Goal: Task Accomplishment & Management: Use online tool/utility

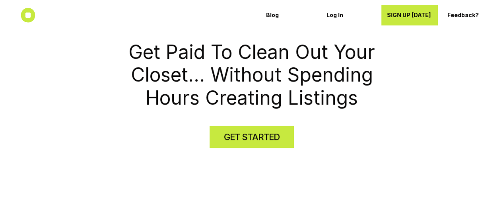
scroll to position [159, 0]
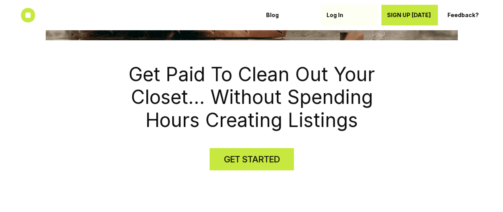
click at [338, 14] on p "Log In" at bounding box center [349, 15] width 45 height 7
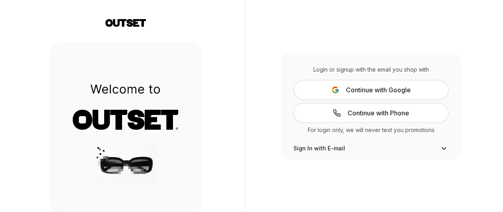
click at [395, 89] on span "Continue with Google" at bounding box center [378, 90] width 65 height 10
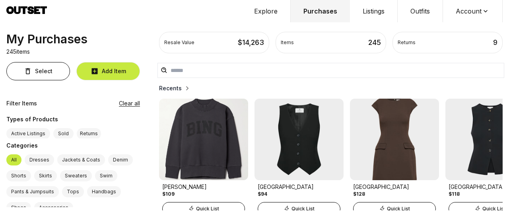
click at [488, 10] on icon at bounding box center [486, 11] width 8 height 8
click at [480, 12] on button "Account" at bounding box center [473, 11] width 60 height 22
click at [469, 13] on button "Account" at bounding box center [473, 11] width 60 height 22
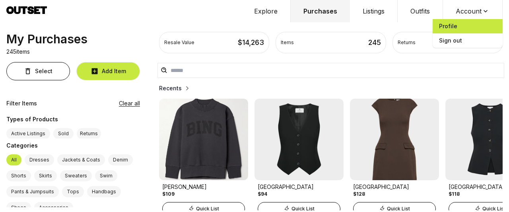
click at [441, 31] on span "Profile" at bounding box center [468, 26] width 70 height 14
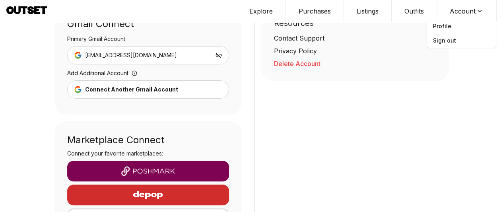
scroll to position [119, 0]
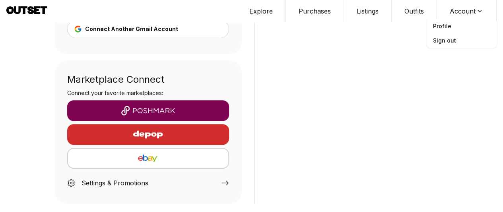
click at [118, 111] on img "button" at bounding box center [149, 111] width 150 height 10
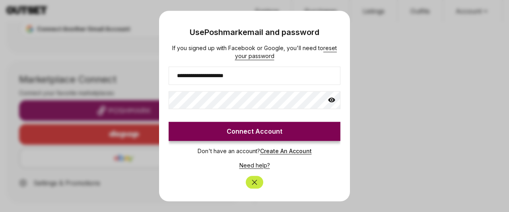
type input "**********"
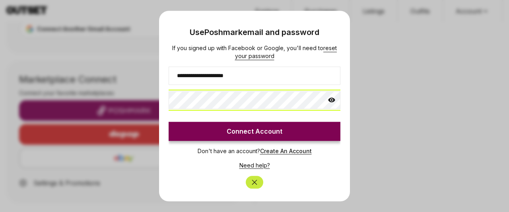
click button "Connect Account" at bounding box center [255, 131] width 172 height 19
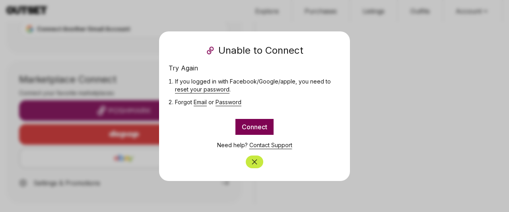
click at [261, 163] on button "Close" at bounding box center [254, 162] width 17 height 13
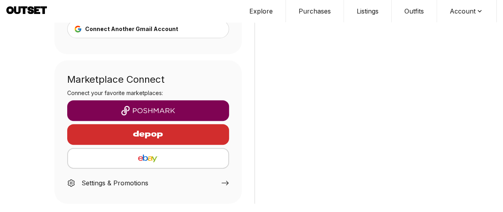
click at [146, 138] on img "button" at bounding box center [147, 134] width 69 height 19
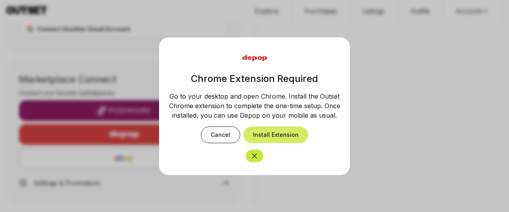
click at [261, 137] on button "Install Extension" at bounding box center [275, 134] width 65 height 17
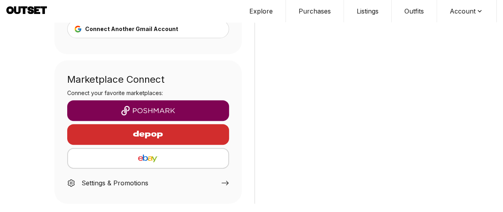
click at [189, 142] on div "button" at bounding box center [149, 134] width 150 height 19
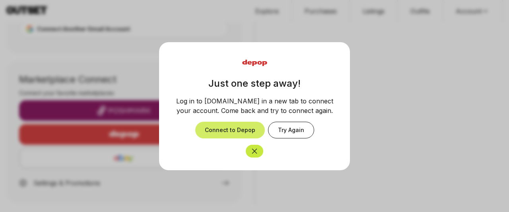
click at [235, 126] on button "Connect to Depop" at bounding box center [230, 130] width 70 height 17
click at [253, 147] on icon "Close" at bounding box center [255, 151] width 8 height 8
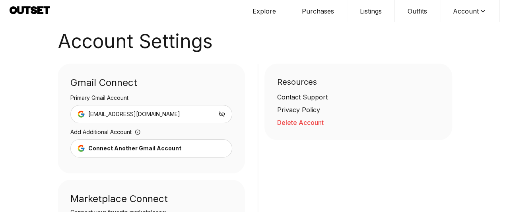
scroll to position [0, 0]
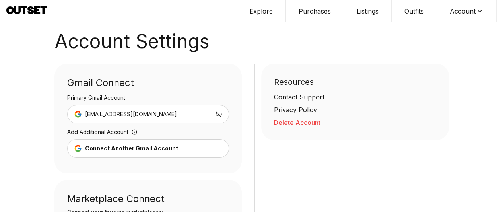
click at [247, 13] on button "Explore" at bounding box center [261, 11] width 49 height 22
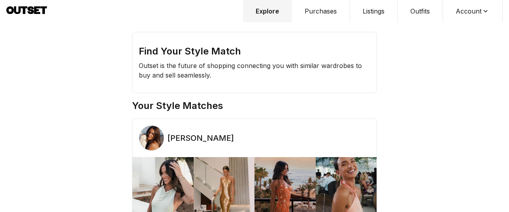
click at [319, 13] on button "Purchases" at bounding box center [321, 11] width 58 height 22
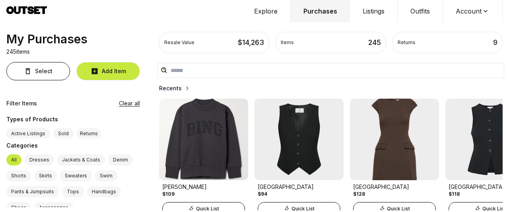
click at [183, 86] on icon "button" at bounding box center [187, 88] width 8 height 8
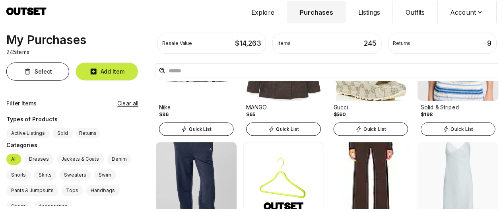
scroll to position [2506, 0]
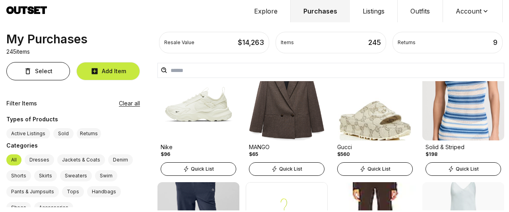
click at [438, 162] on div "Quick List" at bounding box center [464, 169] width 76 height 14
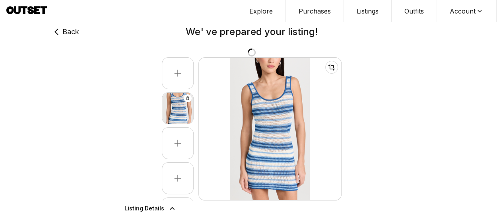
type input "***"
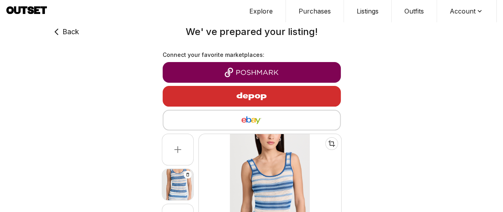
click at [280, 88] on img "button" at bounding box center [251, 96] width 69 height 19
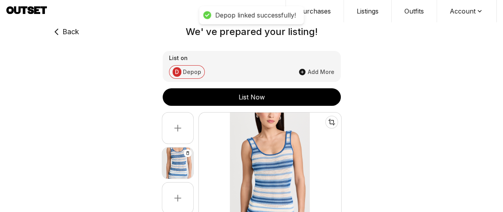
scroll to position [239, 0]
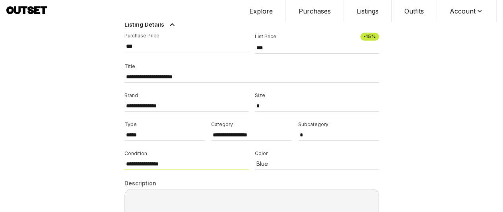
click at [153, 161] on select "**********" at bounding box center [186, 164] width 124 height 12
select select "*********"
click at [124, 158] on select "**********" at bounding box center [186, 164] width 124 height 12
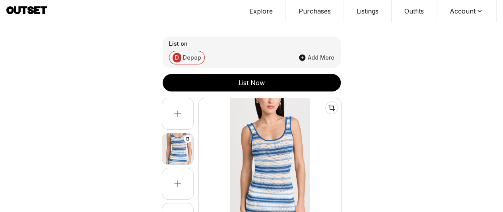
scroll to position [0, 0]
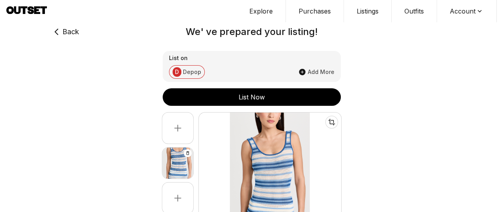
click at [259, 97] on div "List Now" at bounding box center [252, 97] width 178 height 10
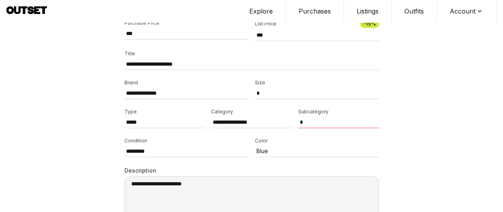
scroll to position [289, 0]
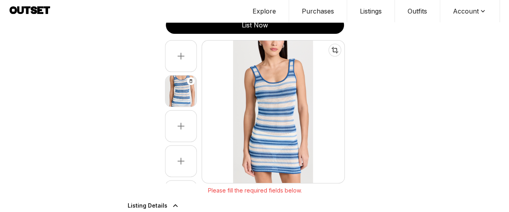
scroll to position [0, 0]
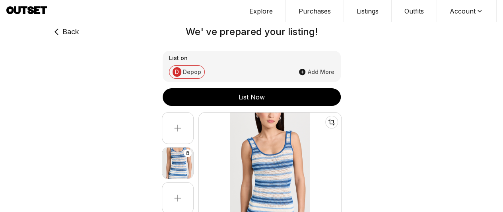
click at [251, 97] on div "List Now" at bounding box center [252, 97] width 178 height 10
click at [174, 63] on div "List on D Depop Add More" at bounding box center [252, 66] width 178 height 31
click at [177, 68] on span "D" at bounding box center [177, 72] width 9 height 10
click at [309, 70] on span "Add More" at bounding box center [321, 72] width 27 height 8
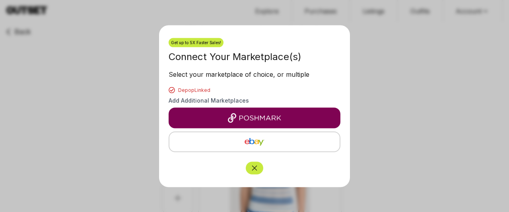
click at [262, 119] on img "button" at bounding box center [254, 118] width 159 height 10
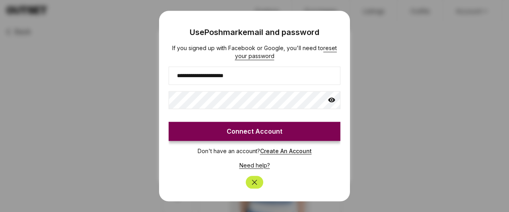
click at [270, 127] on button "Connect Account" at bounding box center [255, 131] width 172 height 19
